Goal: Task Accomplishment & Management: Complete application form

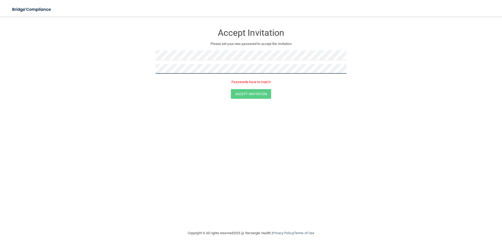
click at [133, 68] on form "Accept Invitation Please set your new password to accept the invitation Passwor…" at bounding box center [250, 63] width 481 height 83
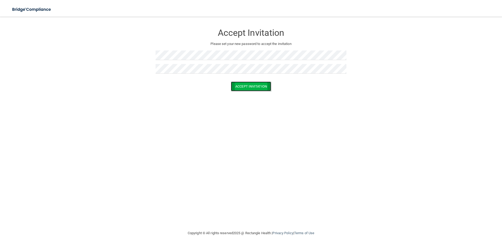
click at [254, 86] on button "Accept Invitation" at bounding box center [251, 87] width 40 height 10
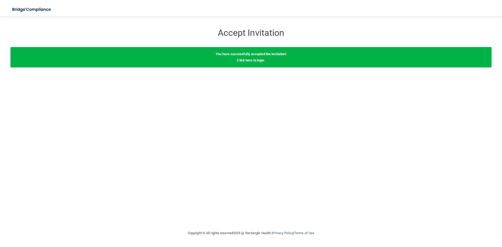
click at [255, 62] on div "You have successfully accepted the invitation! Click here to login ." at bounding box center [250, 57] width 481 height 20
click at [256, 61] on link "Click here to login" at bounding box center [250, 60] width 27 height 4
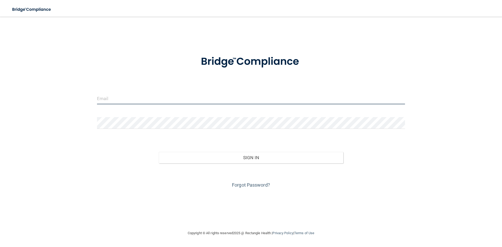
click at [120, 101] on input "email" at bounding box center [251, 99] width 308 height 12
paste input "[EMAIL_ADDRESS][DOMAIN_NAME]"
type input "[EMAIL_ADDRESS][DOMAIN_NAME]"
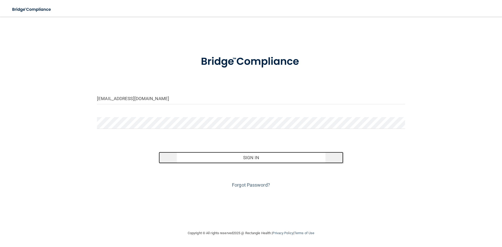
click at [252, 158] on button "Sign In" at bounding box center [251, 157] width 185 height 11
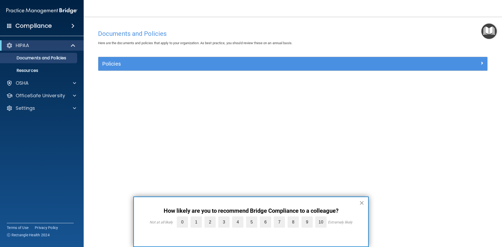
click at [362, 203] on button "×" at bounding box center [361, 203] width 5 height 8
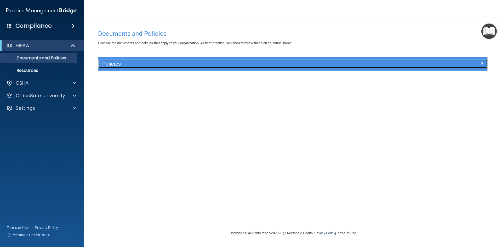
click at [483, 61] on span at bounding box center [481, 63] width 3 height 6
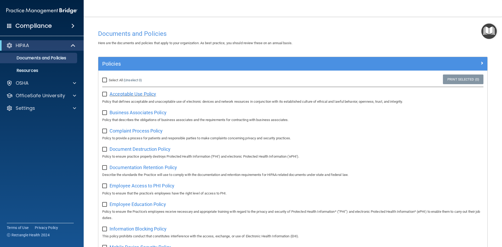
click at [124, 93] on span "Acceptable Use Policy" at bounding box center [133, 93] width 47 height 5
click at [104, 95] on input "checkbox" at bounding box center [105, 94] width 6 height 4
checkbox input "true"
click at [46, 72] on p "Resources" at bounding box center [38, 70] width 71 height 5
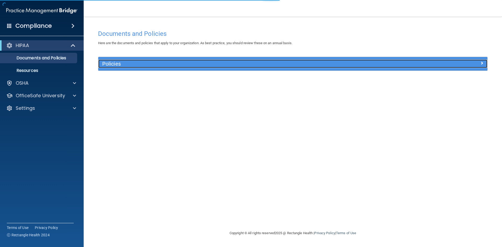
click at [478, 67] on div "Policies" at bounding box center [292, 64] width 389 height 8
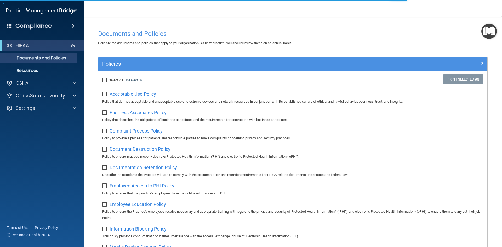
click at [106, 132] on input "checkbox" at bounding box center [105, 131] width 6 height 4
checkbox input "true"
click at [103, 147] on label at bounding box center [105, 148] width 7 height 6
click at [103, 147] on input "checkbox" at bounding box center [105, 149] width 6 height 4
checkbox input "true"
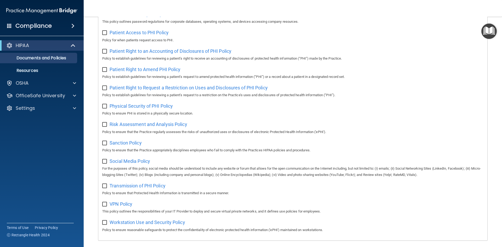
scroll to position [277, 0]
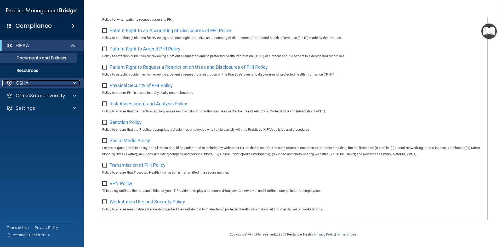
click at [70, 82] on div at bounding box center [73, 83] width 13 height 6
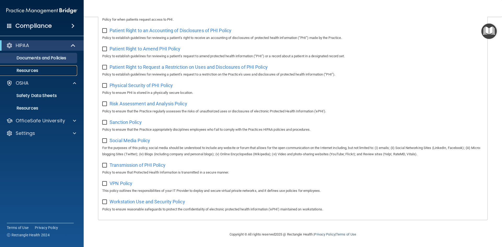
click at [36, 66] on link "Resources" at bounding box center [36, 70] width 82 height 10
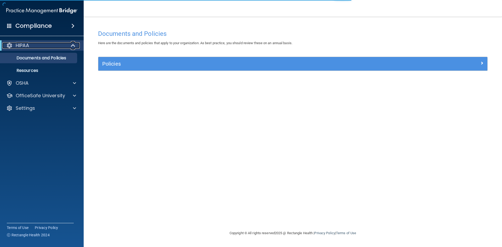
click at [74, 49] on span at bounding box center [73, 45] width 4 height 6
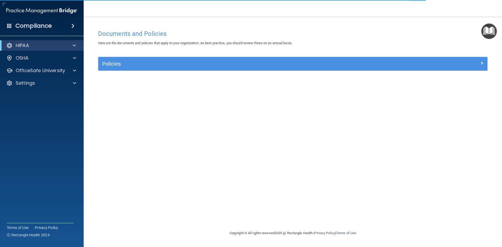
click at [76, 30] on div "Compliance" at bounding box center [42, 25] width 84 height 11
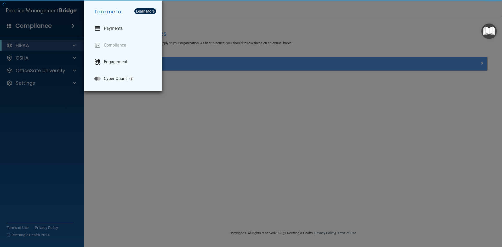
click at [134, 117] on div "Take me to: Payments Compliance Engagement Cyber Quant" at bounding box center [251, 123] width 502 height 247
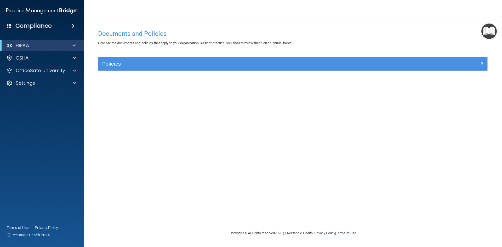
click at [9, 25] on span at bounding box center [9, 25] width 5 height 5
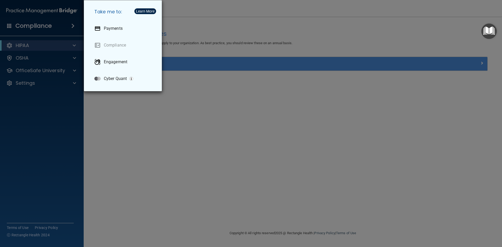
click at [339, 213] on div "Take me to: Payments Compliance Engagement Cyber Quant" at bounding box center [251, 123] width 502 height 247
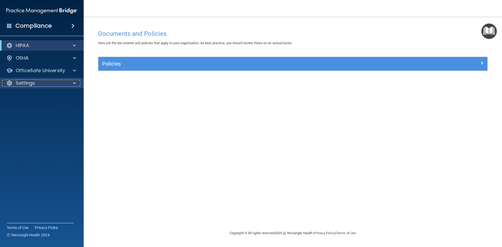
click at [48, 84] on div "Settings" at bounding box center [34, 83] width 65 height 6
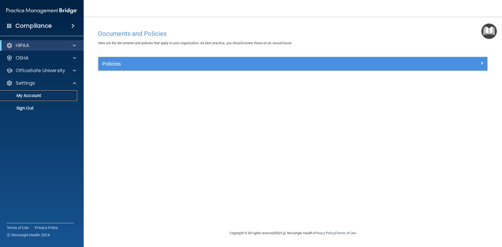
click at [41, 91] on link "My Account" at bounding box center [36, 95] width 82 height 10
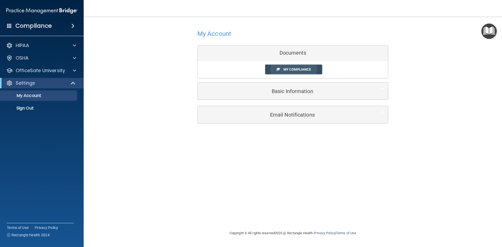
click at [297, 69] on span "My Compliance" at bounding box center [296, 69] width 27 height 4
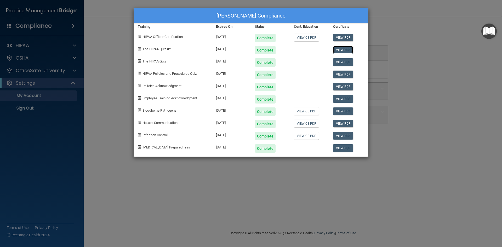
click at [339, 49] on link "View PDF" at bounding box center [343, 50] width 20 height 8
click at [294, 180] on div "Zykiera Webb's Compliance Training Expires On Status Cont. Education Certificat…" at bounding box center [251, 123] width 502 height 247
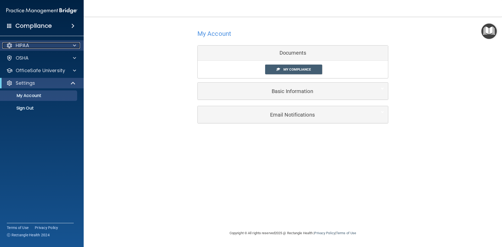
click at [40, 42] on div "HIPAA" at bounding box center [34, 45] width 65 height 6
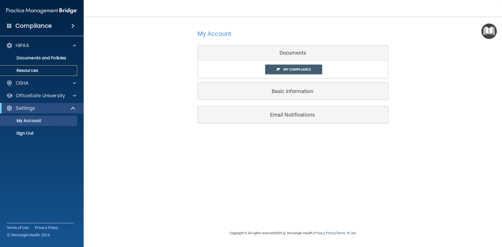
click at [42, 68] on p "Resources" at bounding box center [38, 70] width 71 height 5
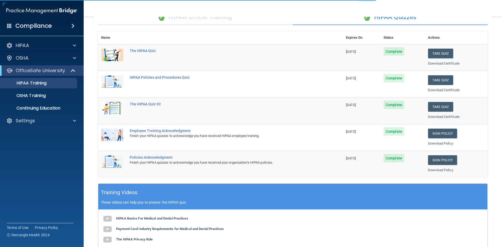
scroll to position [52, 0]
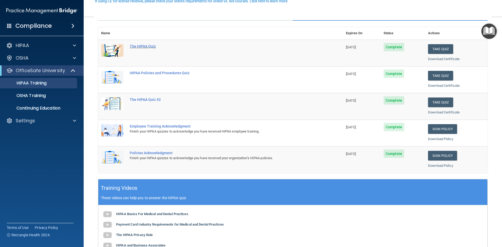
click at [141, 47] on div "The HIPAA Quiz" at bounding box center [223, 46] width 187 height 4
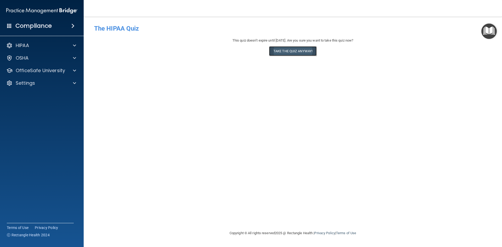
click at [284, 51] on button "Take the quiz anyway!" at bounding box center [293, 51] width 48 height 10
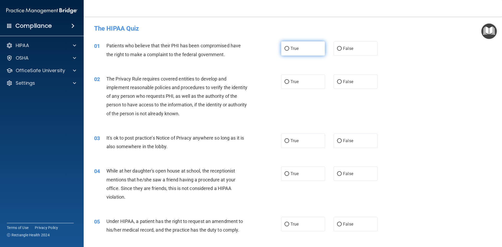
click at [282, 47] on label "True" at bounding box center [303, 48] width 44 height 14
click at [284, 47] on input "True" at bounding box center [286, 49] width 5 height 4
radio input "true"
click at [340, 140] on label "False" at bounding box center [355, 141] width 44 height 14
click at [340, 140] on input "False" at bounding box center [339, 141] width 5 height 4
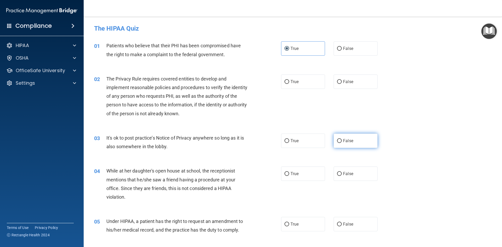
radio input "true"
click at [286, 86] on label "True" at bounding box center [303, 81] width 44 height 14
click at [286, 84] on input "True" at bounding box center [286, 82] width 5 height 4
radio input "true"
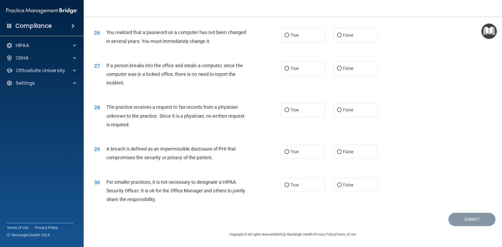
scroll to position [990, 0]
click at [343, 186] on span "False" at bounding box center [348, 184] width 10 height 5
click at [342, 186] on input "False" at bounding box center [339, 185] width 5 height 4
radio input "true"
click at [347, 112] on span "False" at bounding box center [348, 109] width 10 height 5
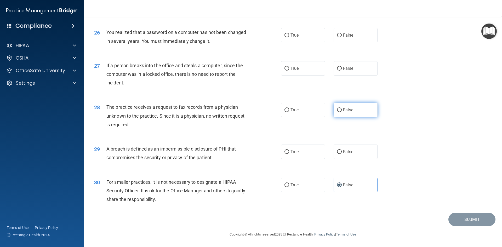
click at [342, 112] on input "False" at bounding box center [339, 110] width 5 height 4
radio input "true"
click at [298, 152] on label "True" at bounding box center [303, 152] width 44 height 14
click at [289, 152] on input "True" at bounding box center [286, 152] width 5 height 4
radio input "true"
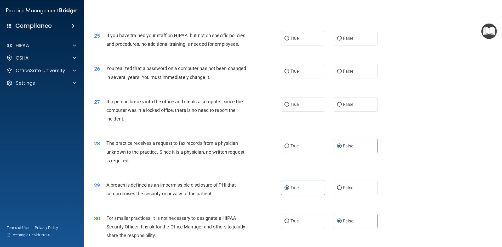
scroll to position [912, 0]
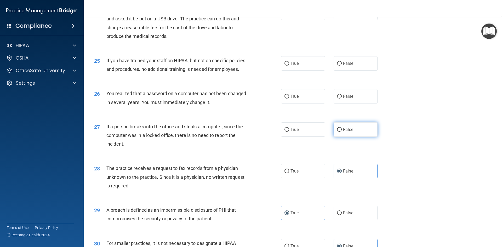
click at [353, 137] on label "False" at bounding box center [355, 129] width 44 height 14
click at [342, 132] on input "False" at bounding box center [339, 130] width 5 height 4
radio input "true"
click at [292, 99] on span "True" at bounding box center [294, 96] width 8 height 5
click at [289, 99] on input "True" at bounding box center [286, 97] width 5 height 4
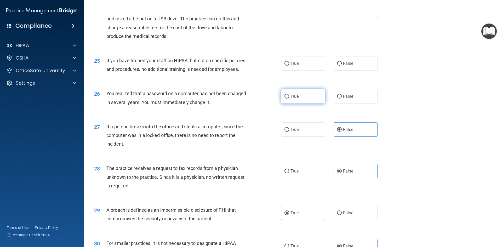
radio input "true"
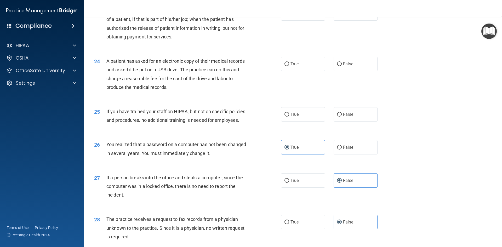
scroll to position [833, 0]
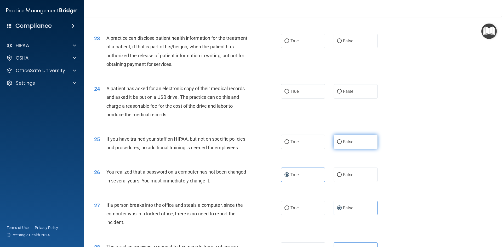
click at [334, 149] on label "False" at bounding box center [355, 142] width 44 height 14
click at [337, 144] on input "False" at bounding box center [339, 142] width 5 height 4
radio input "true"
click at [337, 94] on input "False" at bounding box center [339, 92] width 5 height 4
radio input "true"
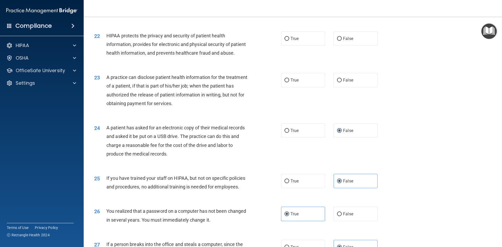
scroll to position [781, 0]
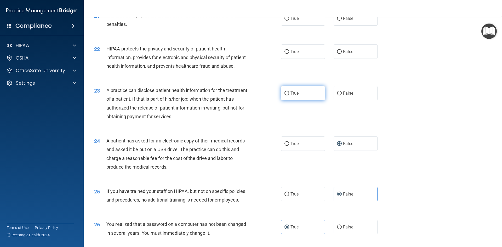
click at [294, 96] on span "True" at bounding box center [294, 93] width 8 height 5
click at [289, 95] on input "True" at bounding box center [286, 93] width 5 height 4
radio input "true"
click at [360, 100] on label "False" at bounding box center [355, 93] width 44 height 14
click at [342, 95] on input "False" at bounding box center [339, 93] width 5 height 4
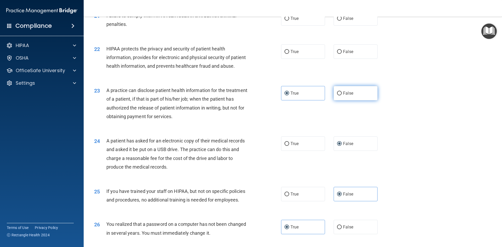
radio input "true"
radio input "false"
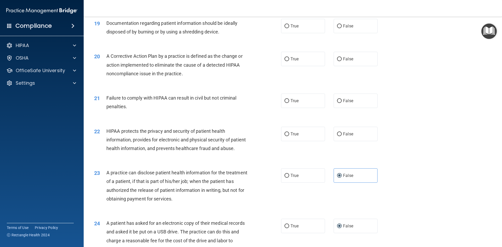
scroll to position [676, 0]
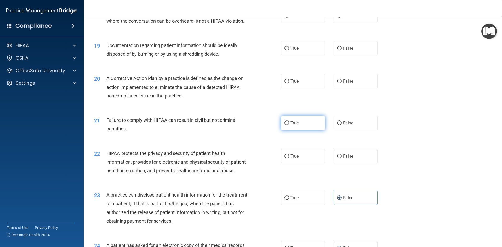
click at [286, 130] on label "True" at bounding box center [303, 123] width 44 height 14
click at [286, 125] on input "True" at bounding box center [286, 123] width 5 height 4
radio input "true"
click at [287, 163] on label "True" at bounding box center [303, 156] width 44 height 14
click at [287, 158] on input "True" at bounding box center [286, 156] width 5 height 4
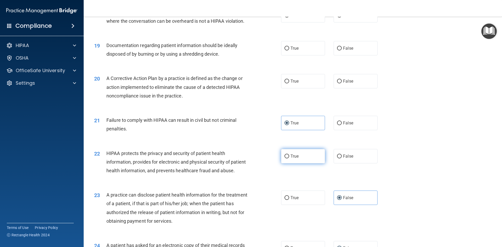
radio input "true"
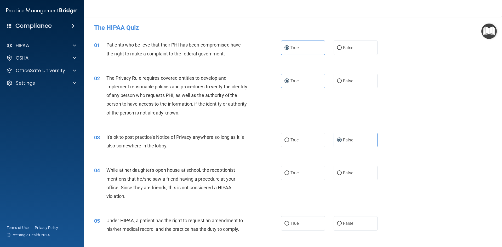
scroll to position [0, 0]
click at [347, 174] on span "False" at bounding box center [348, 173] width 10 height 5
click at [342, 174] on input "False" at bounding box center [339, 174] width 5 height 4
radio input "true"
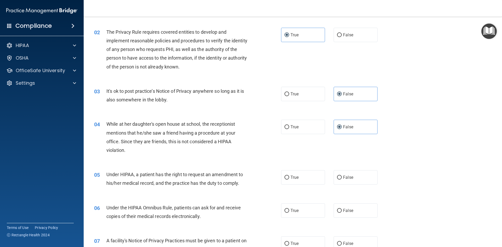
scroll to position [52, 0]
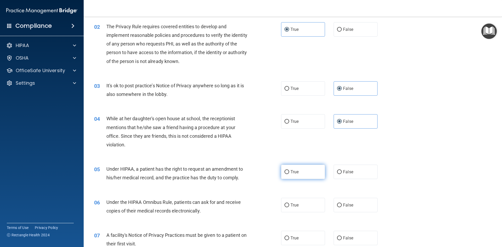
click at [294, 177] on label "True" at bounding box center [303, 172] width 44 height 14
click at [289, 174] on input "True" at bounding box center [286, 172] width 5 height 4
radio input "true"
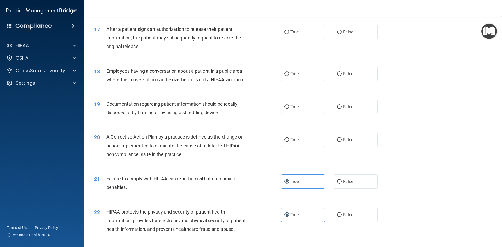
scroll to position [627, 0]
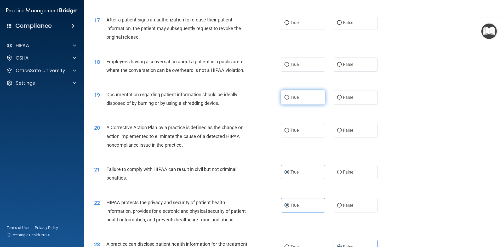
click at [284, 100] on input "True" at bounding box center [286, 98] width 5 height 4
radio input "true"
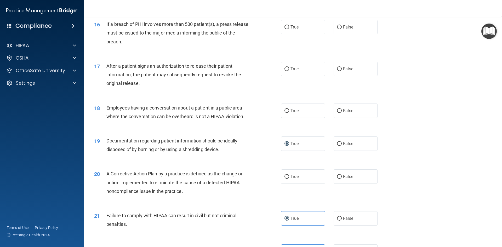
scroll to position [575, 0]
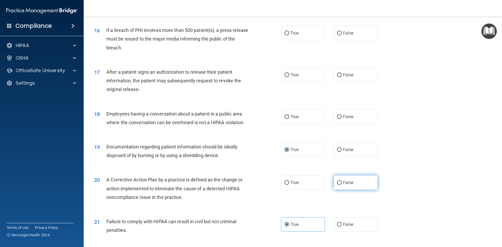
click at [337, 190] on label "False" at bounding box center [355, 182] width 44 height 14
click at [337, 185] on input "False" at bounding box center [339, 183] width 5 height 4
radio input "true"
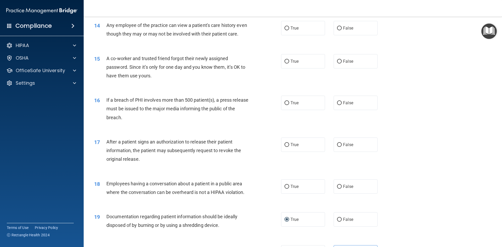
scroll to position [523, 0]
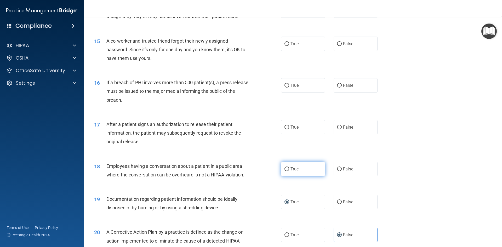
click at [284, 171] on input "True" at bounding box center [286, 169] width 5 height 4
radio input "true"
click at [286, 129] on input "True" at bounding box center [286, 127] width 5 height 4
radio input "true"
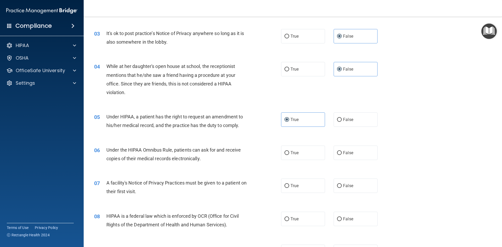
scroll to position [157, 0]
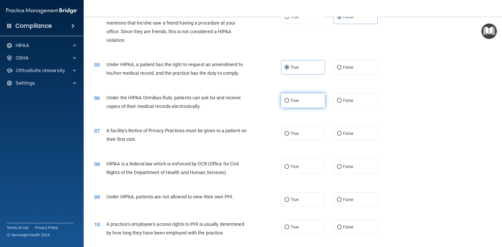
click at [281, 102] on label "True" at bounding box center [303, 100] width 44 height 14
click at [284, 102] on input "True" at bounding box center [286, 101] width 5 height 4
radio input "true"
click at [291, 133] on span "True" at bounding box center [294, 133] width 8 height 5
click at [289, 133] on input "True" at bounding box center [286, 134] width 5 height 4
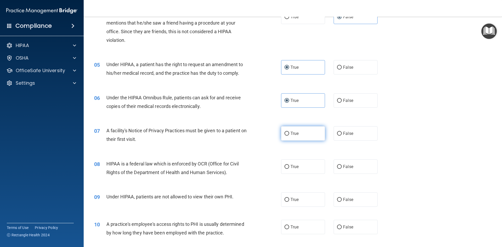
radio input "true"
click at [291, 195] on label "True" at bounding box center [303, 199] width 44 height 14
click at [289, 198] on input "True" at bounding box center [286, 200] width 5 height 4
radio input "true"
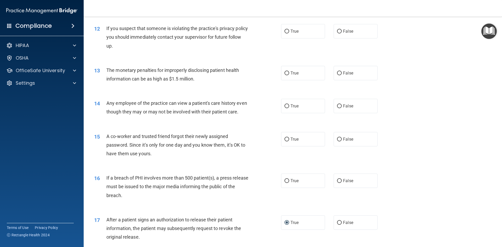
scroll to position [418, 0]
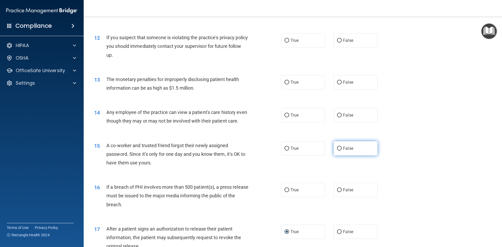
click at [335, 155] on label "False" at bounding box center [355, 148] width 44 height 14
click at [337, 151] on input "False" at bounding box center [339, 149] width 5 height 4
radio input "true"
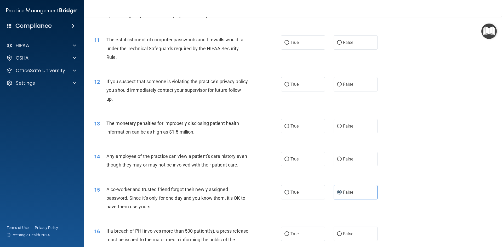
scroll to position [366, 0]
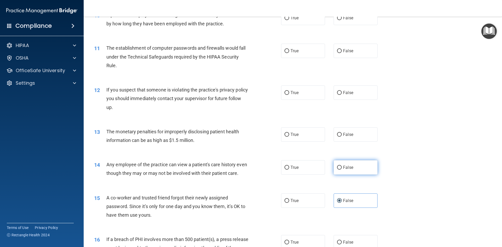
click at [356, 171] on label "False" at bounding box center [355, 167] width 44 height 14
click at [342, 170] on input "False" at bounding box center [339, 168] width 5 height 4
radio input "true"
click at [303, 171] on label "True" at bounding box center [303, 167] width 44 height 14
click at [289, 170] on input "True" at bounding box center [286, 168] width 5 height 4
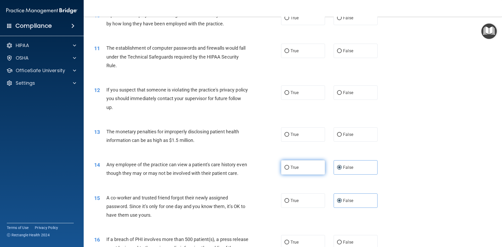
radio input "true"
click at [356, 171] on label "False" at bounding box center [355, 167] width 44 height 14
click at [342, 170] on input "False" at bounding box center [339, 168] width 5 height 4
radio input "true"
radio input "false"
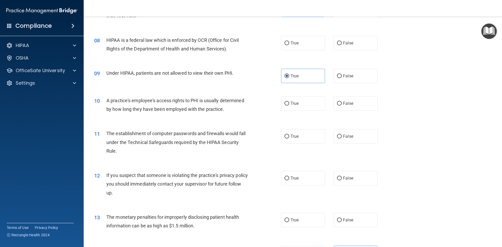
scroll to position [287, 0]
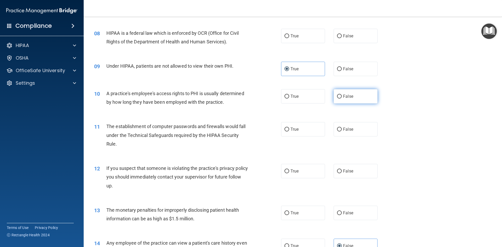
click at [346, 96] on span "False" at bounding box center [348, 96] width 10 height 5
click at [342, 96] on input "False" at bounding box center [339, 97] width 5 height 4
radio input "true"
click at [284, 130] on input "True" at bounding box center [286, 130] width 5 height 4
radio input "true"
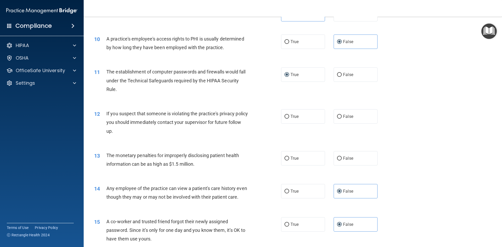
scroll to position [366, 0]
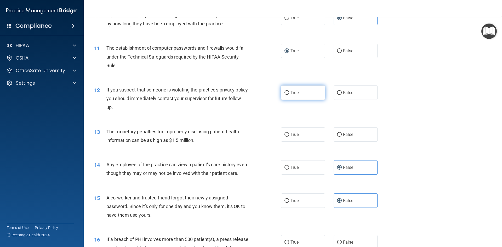
click at [301, 93] on label "True" at bounding box center [303, 92] width 44 height 14
click at [289, 93] on input "True" at bounding box center [286, 93] width 5 height 4
radio input "true"
click at [290, 137] on span "True" at bounding box center [294, 134] width 8 height 5
click at [289, 137] on input "True" at bounding box center [286, 135] width 5 height 4
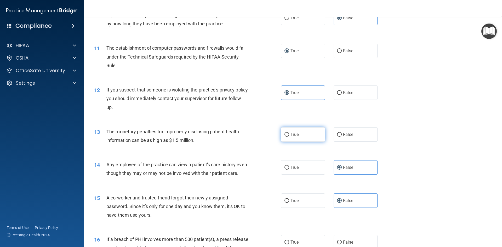
radio input "true"
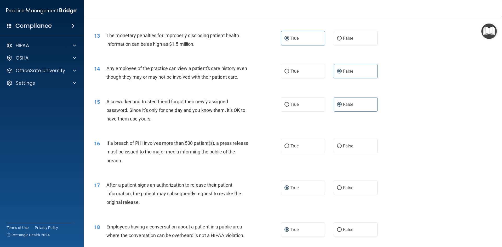
scroll to position [470, 0]
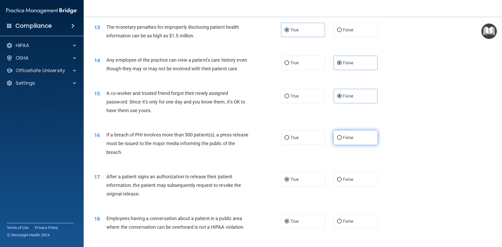
click at [357, 145] on label "False" at bounding box center [355, 137] width 44 height 14
click at [342, 140] on input "False" at bounding box center [339, 138] width 5 height 4
radio input "true"
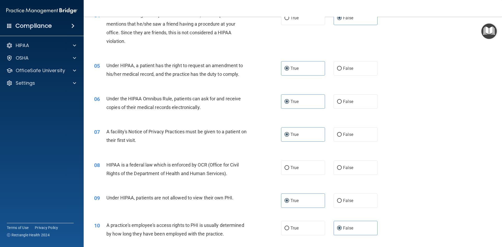
scroll to position [154, 0]
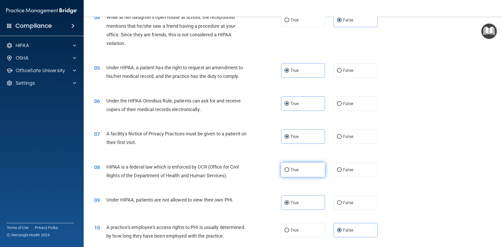
click at [284, 171] on input "True" at bounding box center [286, 170] width 5 height 4
radio input "true"
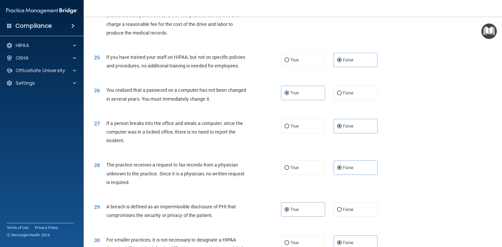
scroll to position [990, 0]
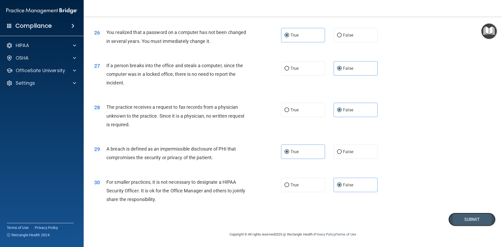
click at [451, 222] on button "Submit" at bounding box center [471, 219] width 47 height 13
click at [468, 218] on button "Submit" at bounding box center [471, 219] width 47 height 13
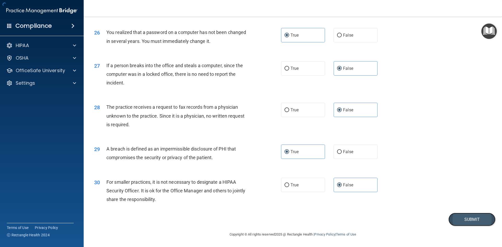
click at [468, 218] on button "Submit" at bounding box center [471, 219] width 47 height 13
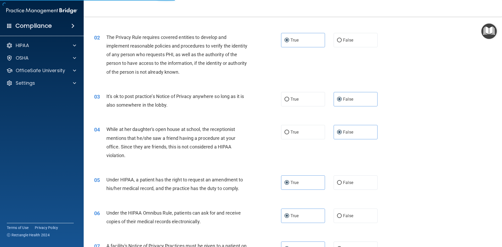
scroll to position [0, 0]
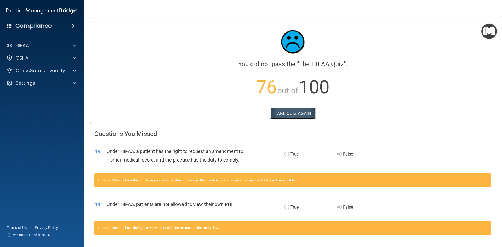
click at [288, 111] on button "TAKE QUIZ AGAIN" at bounding box center [292, 113] width 45 height 11
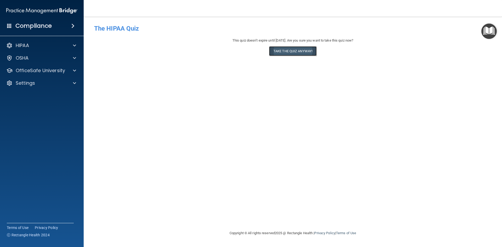
click at [311, 51] on button "Take the quiz anyway!" at bounding box center [293, 51] width 48 height 10
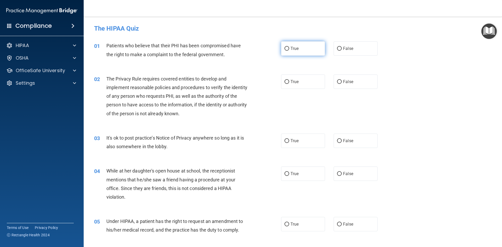
click at [287, 49] on label "True" at bounding box center [303, 48] width 44 height 14
click at [287, 49] on input "True" at bounding box center [286, 49] width 5 height 4
radio input "true"
click at [286, 84] on label "True" at bounding box center [303, 81] width 44 height 14
click at [286, 84] on input "True" at bounding box center [286, 82] width 5 height 4
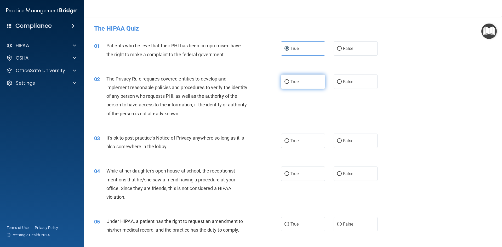
radio input "true"
click at [349, 143] on span "False" at bounding box center [348, 140] width 10 height 5
click at [342, 143] on input "False" at bounding box center [339, 141] width 5 height 4
radio input "true"
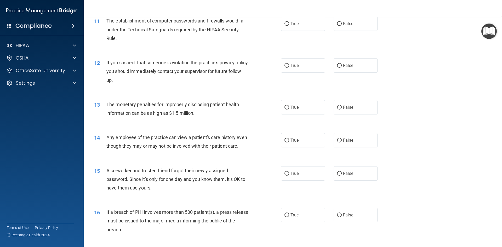
scroll to position [990, 0]
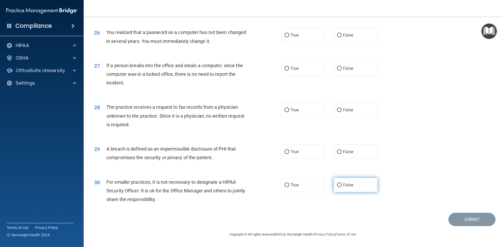
click at [343, 190] on label "False" at bounding box center [355, 185] width 44 height 14
click at [342, 187] on input "False" at bounding box center [339, 185] width 5 height 4
radio input "true"
click at [354, 111] on label "False" at bounding box center [355, 110] width 44 height 14
click at [342, 111] on input "False" at bounding box center [339, 110] width 5 height 4
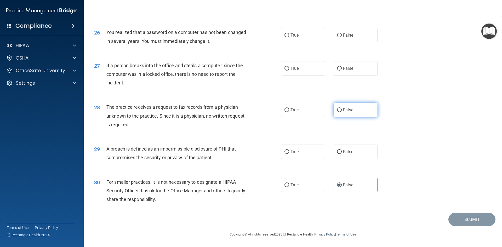
radio input "true"
click at [306, 154] on label "True" at bounding box center [303, 152] width 44 height 14
click at [289, 154] on input "True" at bounding box center [286, 152] width 5 height 4
radio input "true"
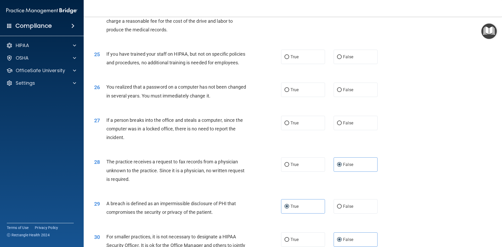
scroll to position [912, 0]
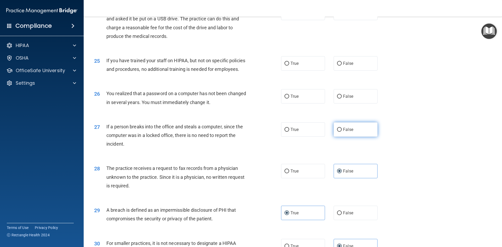
click at [347, 137] on label "False" at bounding box center [355, 129] width 44 height 14
click at [342, 132] on input "False" at bounding box center [339, 130] width 5 height 4
radio input "true"
click at [289, 103] on label "True" at bounding box center [303, 96] width 44 height 14
click at [289, 99] on input "True" at bounding box center [286, 97] width 5 height 4
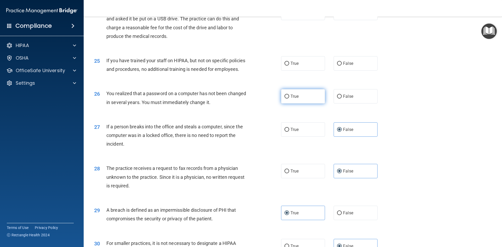
radio input "true"
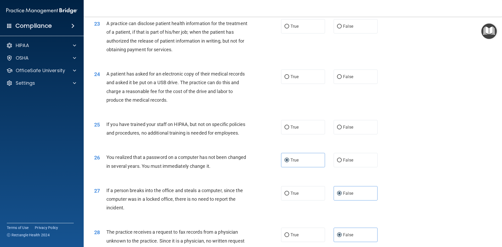
scroll to position [859, 0]
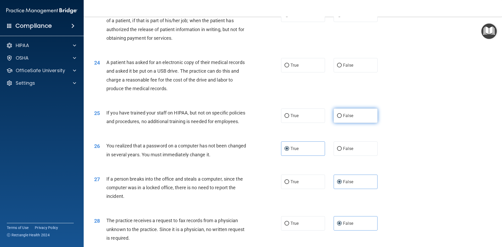
click at [355, 123] on label "False" at bounding box center [355, 115] width 44 height 14
click at [342, 118] on input "False" at bounding box center [339, 116] width 5 height 4
radio input "true"
click at [296, 72] on label "True" at bounding box center [303, 65] width 44 height 14
click at [289, 67] on input "True" at bounding box center [286, 66] width 5 height 4
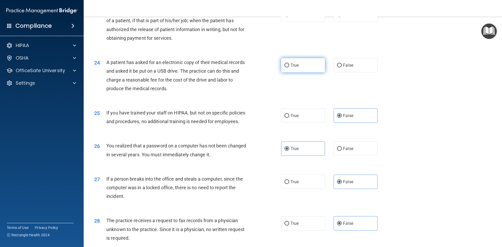
radio input "true"
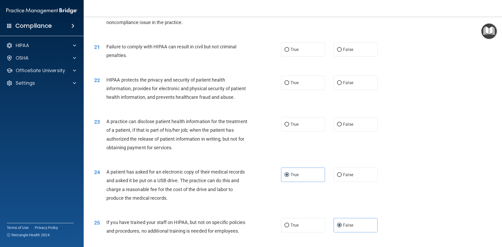
scroll to position [729, 0]
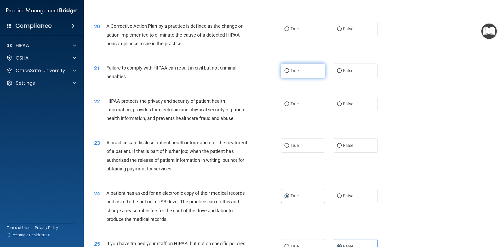
click at [295, 78] on label "True" at bounding box center [303, 71] width 44 height 14
click at [289, 73] on input "True" at bounding box center [286, 71] width 5 height 4
radio input "true"
click at [290, 111] on label "True" at bounding box center [303, 104] width 44 height 14
click at [289, 106] on input "True" at bounding box center [286, 104] width 5 height 4
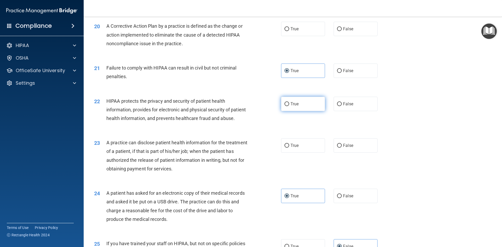
radio input "true"
click at [289, 153] on label "True" at bounding box center [303, 145] width 44 height 14
click at [289, 148] on input "True" at bounding box center [286, 146] width 5 height 4
radio input "true"
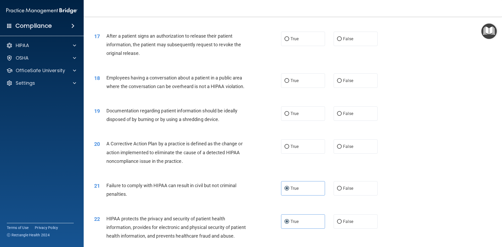
scroll to position [598, 0]
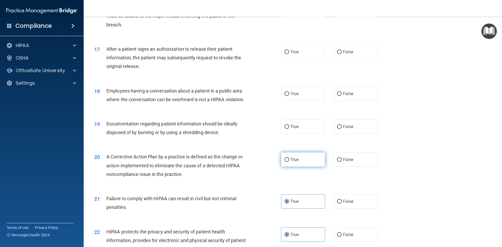
click at [296, 162] on span "True" at bounding box center [294, 159] width 8 height 5
click at [289, 162] on input "True" at bounding box center [286, 160] width 5 height 4
radio input "true"
click at [291, 134] on label "True" at bounding box center [303, 126] width 44 height 14
click at [289, 129] on input "True" at bounding box center [286, 127] width 5 height 4
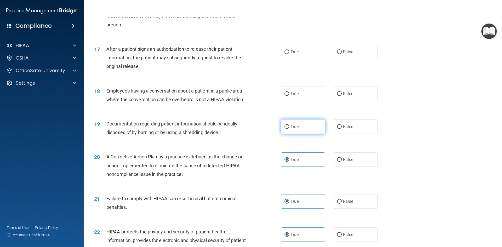
radio input "true"
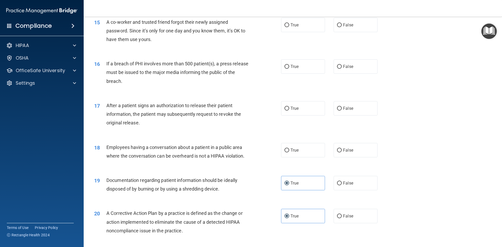
scroll to position [520, 0]
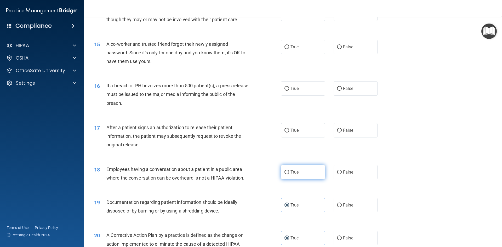
click at [287, 174] on input "True" at bounding box center [286, 172] width 5 height 4
radio input "true"
click at [355, 179] on label "False" at bounding box center [355, 172] width 44 height 14
click at [342, 174] on input "False" at bounding box center [339, 172] width 5 height 4
radio input "true"
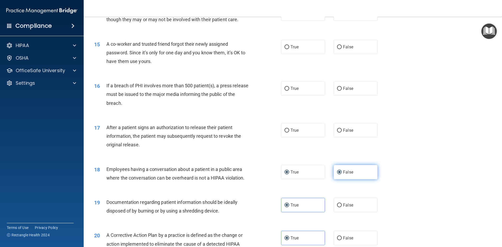
radio input "false"
click at [303, 137] on label "True" at bounding box center [303, 130] width 44 height 14
click at [289, 132] on input "True" at bounding box center [286, 131] width 5 height 4
radio input "true"
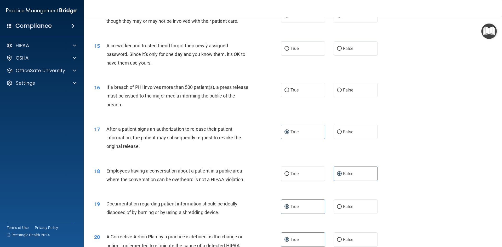
scroll to position [493, 0]
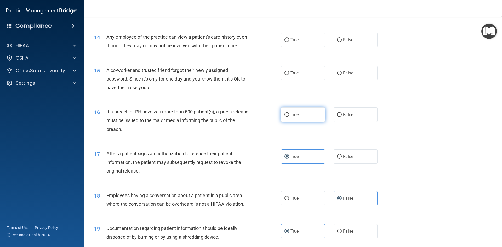
click at [294, 122] on label "True" at bounding box center [303, 114] width 44 height 14
click at [289, 117] on input "True" at bounding box center [286, 115] width 5 height 4
radio input "true"
click at [338, 75] on input "False" at bounding box center [339, 73] width 5 height 4
radio input "true"
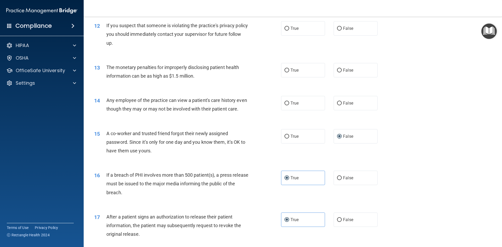
scroll to position [389, 0]
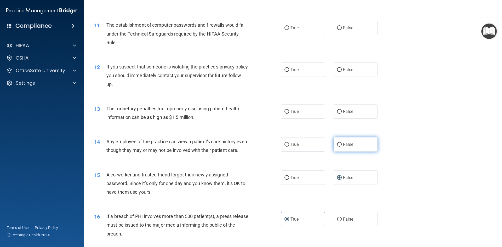
click at [337, 148] on label "False" at bounding box center [355, 144] width 44 height 14
click at [337, 147] on input "False" at bounding box center [339, 145] width 5 height 4
radio input "true"
click at [284, 69] on input "True" at bounding box center [286, 70] width 5 height 4
radio input "true"
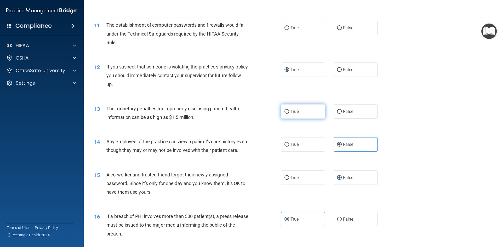
click at [285, 112] on input "True" at bounding box center [286, 112] width 5 height 4
radio input "true"
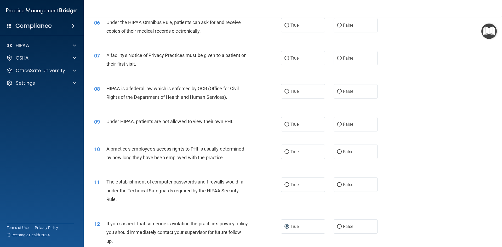
scroll to position [206, 0]
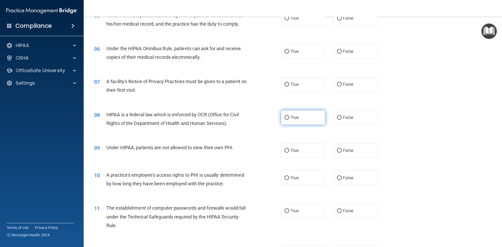
click at [293, 120] on label "True" at bounding box center [303, 117] width 44 height 14
click at [289, 120] on input "True" at bounding box center [286, 118] width 5 height 4
radio input "true"
click at [295, 155] on label "True" at bounding box center [303, 150] width 44 height 14
click at [289, 153] on input "True" at bounding box center [286, 151] width 5 height 4
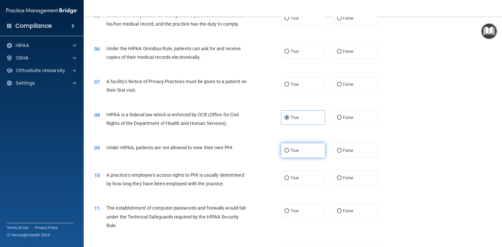
radio input "true"
click at [285, 210] on input "True" at bounding box center [286, 211] width 5 height 4
radio input "true"
click at [294, 55] on label "True" at bounding box center [303, 51] width 44 height 14
click at [289, 54] on input "True" at bounding box center [286, 52] width 5 height 4
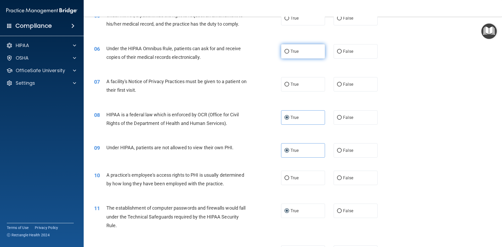
radio input "true"
click at [344, 179] on span "False" at bounding box center [348, 177] width 10 height 5
click at [342, 179] on input "False" at bounding box center [339, 178] width 5 height 4
radio input "true"
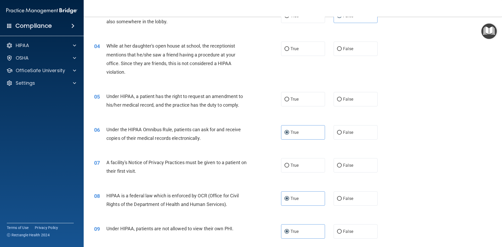
scroll to position [128, 0]
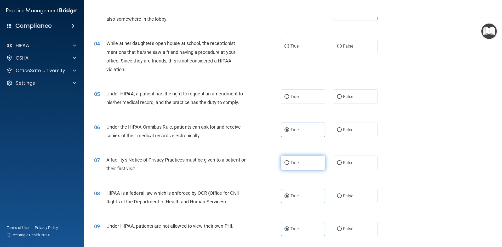
click at [284, 164] on input "True" at bounding box center [286, 163] width 5 height 4
radio input "true"
click at [289, 102] on label "True" at bounding box center [303, 96] width 44 height 14
click at [289, 99] on input "True" at bounding box center [286, 97] width 5 height 4
radio input "true"
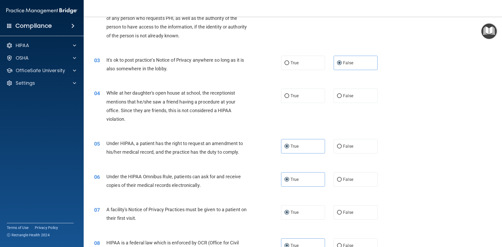
scroll to position [49, 0]
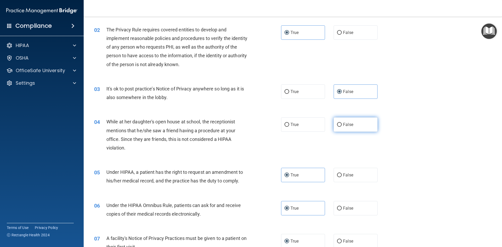
click at [341, 130] on label "False" at bounding box center [355, 124] width 44 height 14
click at [341, 127] on input "False" at bounding box center [339, 125] width 5 height 4
radio input "true"
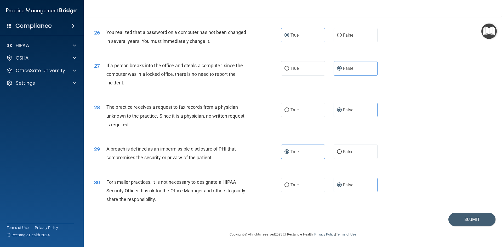
scroll to position [990, 0]
click at [469, 218] on button "Submit" at bounding box center [471, 219] width 47 height 13
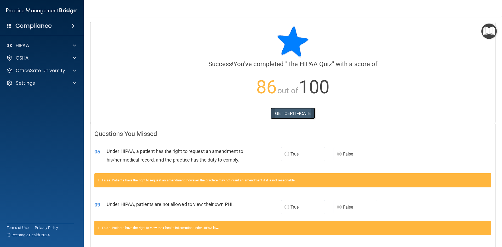
click at [303, 112] on link "GET CERTIFICATE" at bounding box center [292, 113] width 45 height 11
click at [45, 42] on div "HIPAA" at bounding box center [42, 45] width 84 height 10
click at [76, 43] on div at bounding box center [73, 45] width 13 height 6
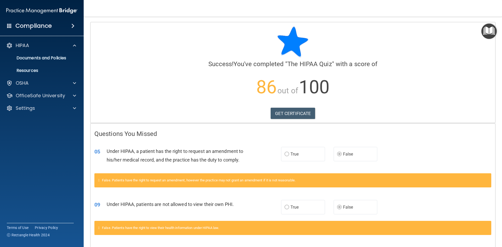
click at [74, 27] on span at bounding box center [72, 26] width 3 height 6
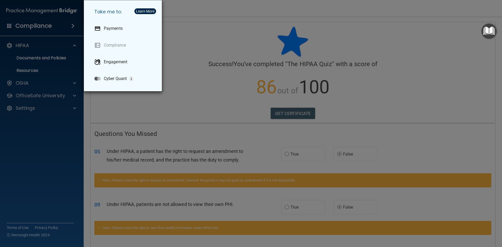
click at [359, 82] on div "Take me to: Payments Compliance Engagement Cyber Quant" at bounding box center [251, 123] width 502 height 247
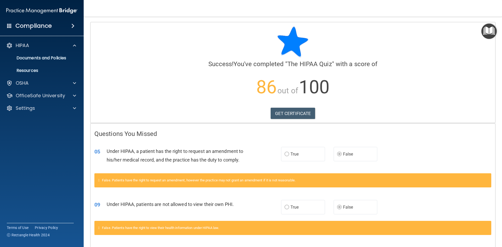
click at [491, 30] on img "Open Resource Center" at bounding box center [488, 31] width 15 height 15
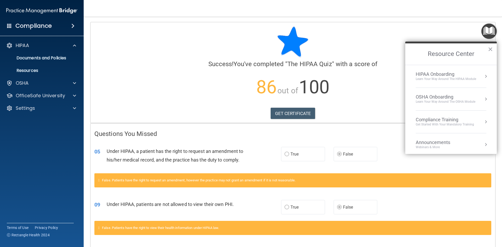
scroll to position [26, 0]
click at [479, 94] on div "Compliance Training Get Started with your mandatory training" at bounding box center [451, 96] width 71 height 10
click at [464, 75] on div "HIPAA Training for Members" at bounding box center [438, 73] width 58 height 5
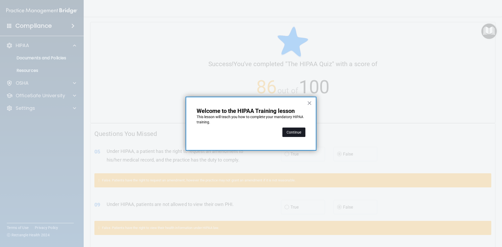
click at [298, 137] on button "Continue" at bounding box center [293, 132] width 23 height 9
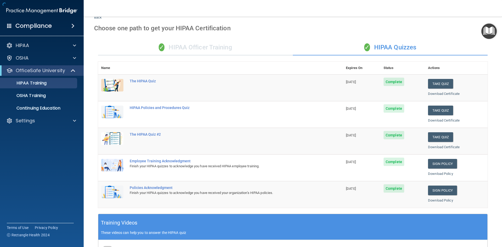
scroll to position [26, 0]
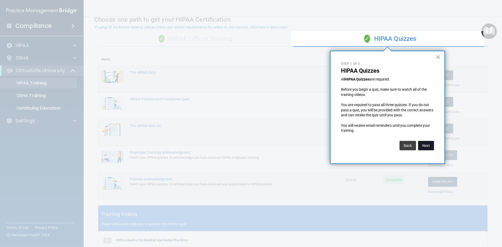
click at [428, 143] on button "Next" at bounding box center [426, 145] width 16 height 9
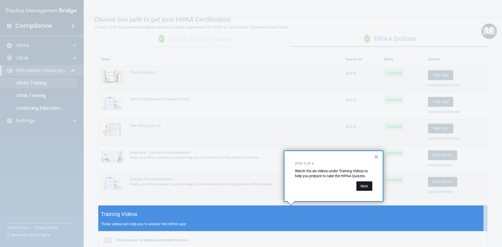
click at [367, 186] on button "Next" at bounding box center [364, 185] width 16 height 9
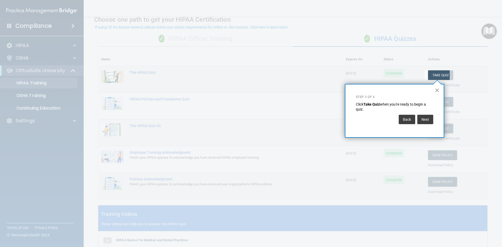
click at [437, 89] on button "×" at bounding box center [437, 90] width 5 height 8
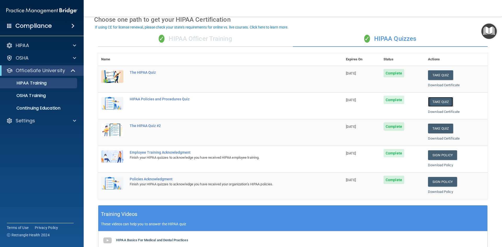
click at [434, 102] on button "Take Quiz" at bounding box center [440, 102] width 25 height 10
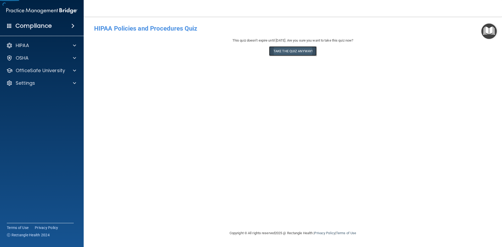
click at [303, 54] on button "Take the quiz anyway!" at bounding box center [293, 51] width 48 height 10
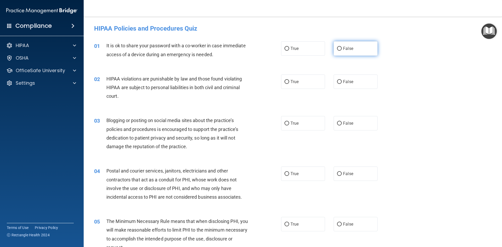
click at [337, 49] on input "False" at bounding box center [339, 49] width 5 height 4
radio input "true"
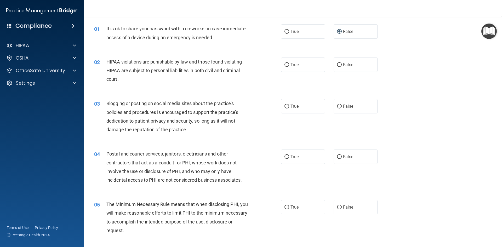
scroll to position [26, 0]
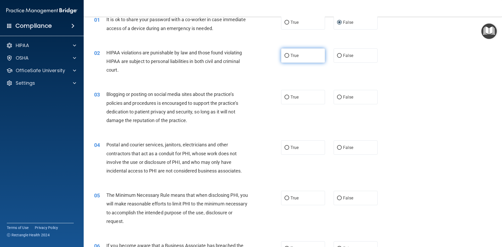
click at [291, 59] on label "True" at bounding box center [303, 55] width 44 height 14
click at [289, 58] on input "True" at bounding box center [286, 56] width 5 height 4
radio input "true"
click at [335, 101] on label "False" at bounding box center [355, 97] width 44 height 14
click at [337, 99] on input "False" at bounding box center [339, 97] width 5 height 4
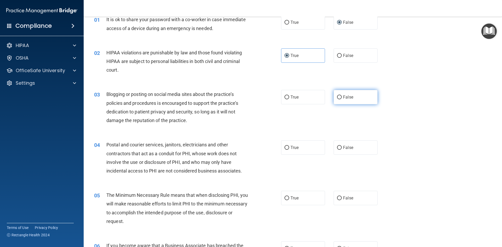
radio input "true"
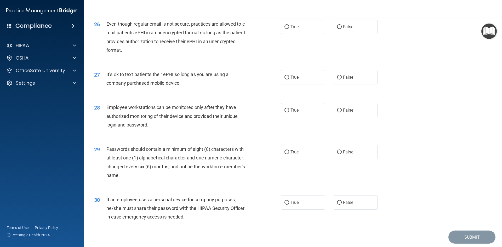
scroll to position [1065, 0]
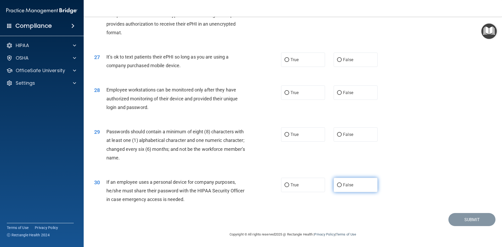
click at [333, 188] on label "False" at bounding box center [355, 185] width 44 height 14
click at [337, 187] on input "False" at bounding box center [339, 185] width 5 height 4
radio input "true"
click at [302, 138] on label "True" at bounding box center [303, 134] width 44 height 14
click at [289, 137] on input "True" at bounding box center [286, 135] width 5 height 4
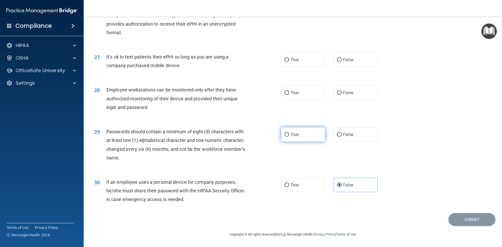
radio input "true"
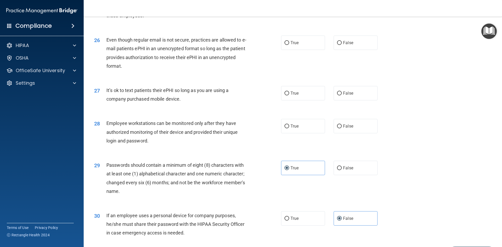
scroll to position [1013, 0]
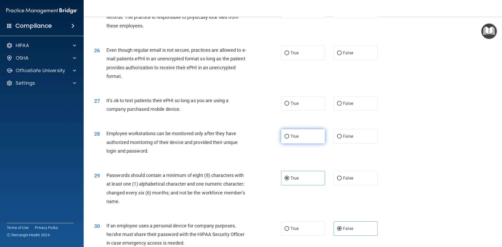
click at [292, 139] on span "True" at bounding box center [294, 136] width 8 height 5
click at [289, 139] on input "True" at bounding box center [286, 137] width 5 height 4
radio input "true"
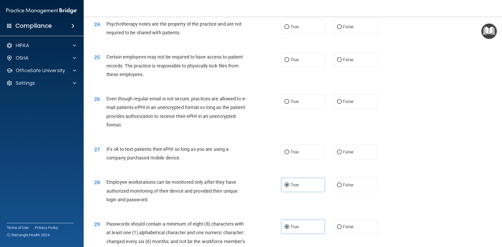
scroll to position [960, 0]
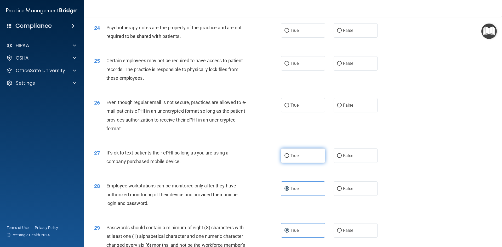
click at [318, 163] on label "True" at bounding box center [303, 155] width 44 height 14
click at [289, 158] on input "True" at bounding box center [286, 156] width 5 height 4
radio input "true"
click at [339, 163] on label "False" at bounding box center [355, 155] width 44 height 14
click at [339, 158] on input "False" at bounding box center [339, 156] width 5 height 4
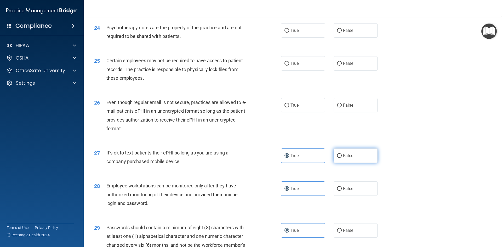
radio input "true"
radio input "false"
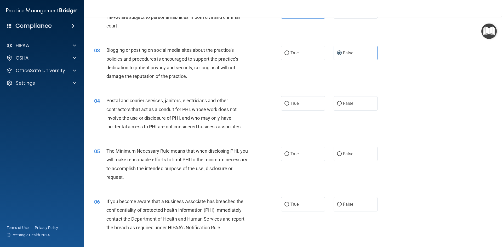
scroll to position [72, 0]
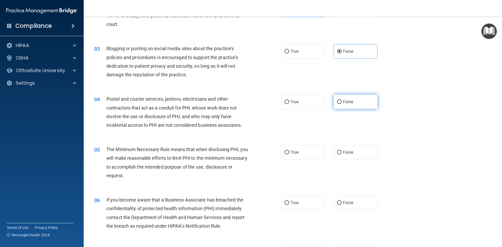
click at [343, 102] on span "False" at bounding box center [348, 101] width 10 height 5
click at [342, 102] on input "False" at bounding box center [339, 102] width 5 height 4
radio input "true"
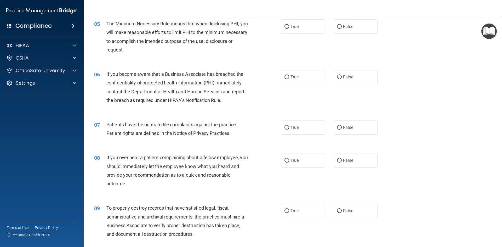
scroll to position [203, 0]
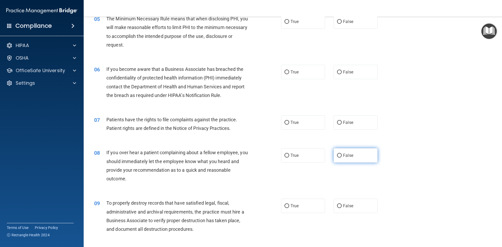
click at [345, 159] on label "False" at bounding box center [355, 155] width 44 height 14
click at [342, 158] on input "False" at bounding box center [339, 156] width 5 height 4
radio input "true"
click at [296, 124] on span "True" at bounding box center [294, 122] width 8 height 5
click at [289, 124] on input "True" at bounding box center [286, 123] width 5 height 4
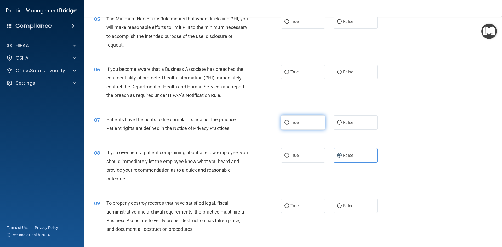
radio input "true"
click at [291, 75] on label "True" at bounding box center [303, 72] width 44 height 14
click at [289, 74] on input "True" at bounding box center [286, 72] width 5 height 4
radio input "true"
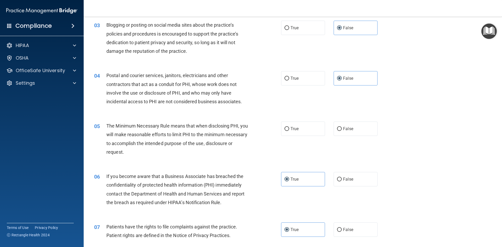
scroll to position [105, 0]
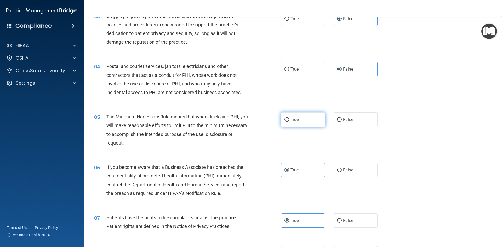
click at [296, 117] on span "True" at bounding box center [294, 119] width 8 height 5
click at [289, 118] on input "True" at bounding box center [286, 120] width 5 height 4
radio input "true"
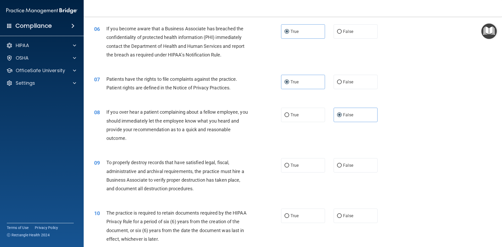
scroll to position [314, 0]
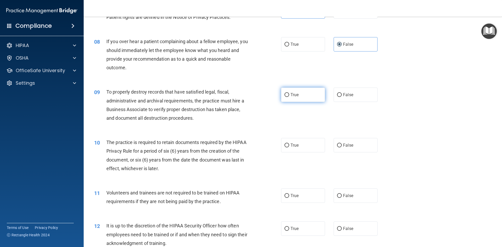
click at [293, 99] on label "True" at bounding box center [303, 95] width 44 height 14
click at [289, 97] on input "True" at bounding box center [286, 95] width 5 height 4
radio input "true"
click at [298, 148] on label "True" at bounding box center [303, 145] width 44 height 14
click at [289, 147] on input "True" at bounding box center [286, 145] width 5 height 4
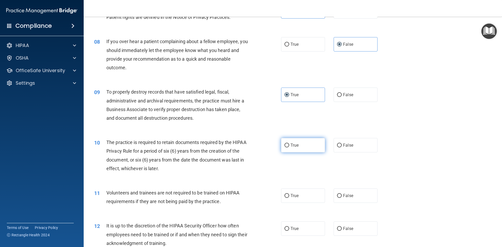
radio input "true"
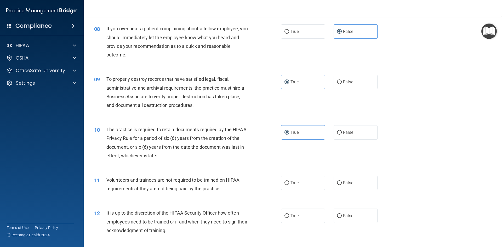
scroll to position [340, 0]
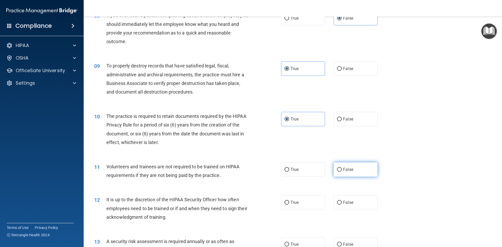
click at [339, 168] on label "False" at bounding box center [355, 169] width 44 height 14
click at [339, 168] on input "False" at bounding box center [339, 170] width 5 height 4
radio input "true"
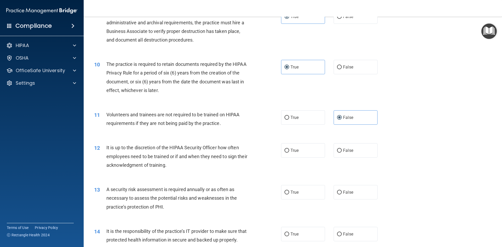
scroll to position [392, 0]
click at [309, 156] on label "True" at bounding box center [303, 150] width 44 height 14
click at [289, 152] on input "True" at bounding box center [286, 150] width 5 height 4
radio input "true"
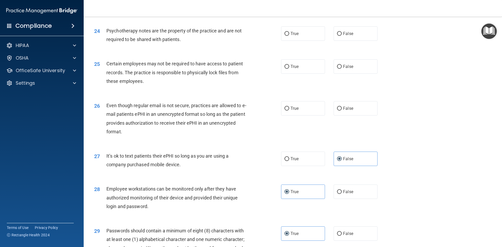
scroll to position [967, 0]
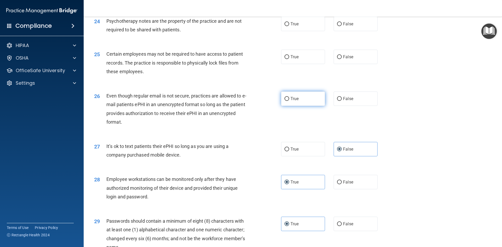
click at [295, 101] on span "True" at bounding box center [294, 98] width 8 height 5
click at [289, 101] on input "True" at bounding box center [286, 99] width 5 height 4
radio input "true"
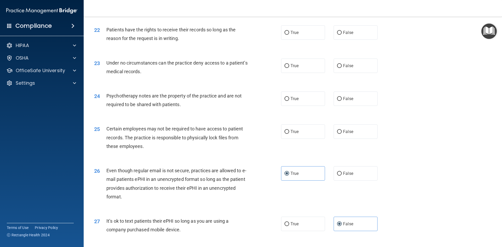
scroll to position [889, 0]
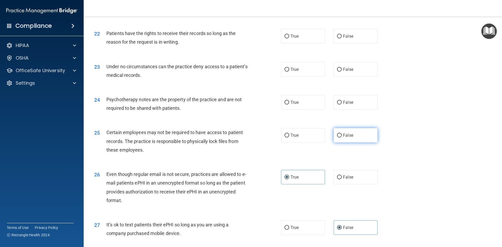
click at [354, 142] on label "False" at bounding box center [355, 135] width 44 height 14
click at [342, 137] on input "False" at bounding box center [339, 136] width 5 height 4
radio input "true"
click at [284, 137] on input "True" at bounding box center [286, 136] width 5 height 4
radio input "true"
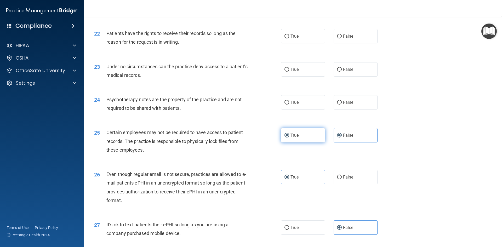
radio input "false"
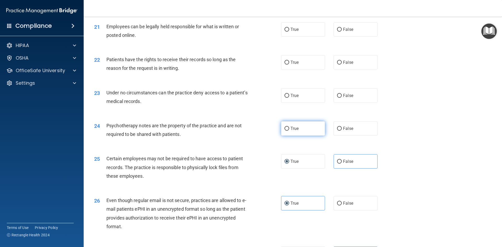
click at [308, 136] on label "True" at bounding box center [303, 128] width 44 height 14
click at [289, 131] on input "True" at bounding box center [286, 129] width 5 height 4
radio input "true"
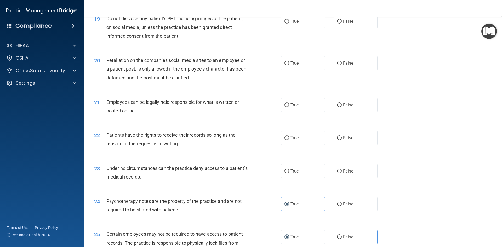
scroll to position [784, 0]
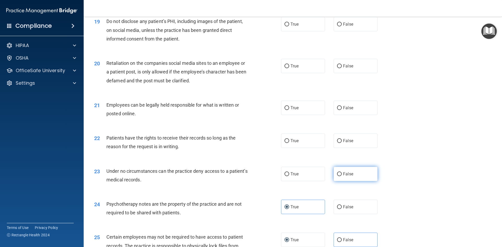
click at [349, 176] on span "False" at bounding box center [348, 173] width 10 height 5
click at [342, 176] on input "False" at bounding box center [339, 174] width 5 height 4
radio input "true"
click at [284, 143] on input "True" at bounding box center [286, 141] width 5 height 4
radio input "true"
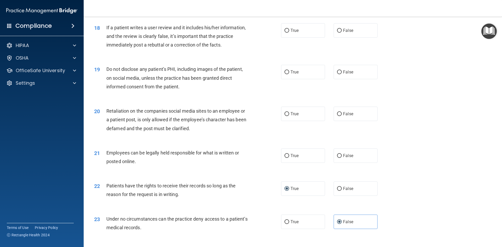
scroll to position [732, 0]
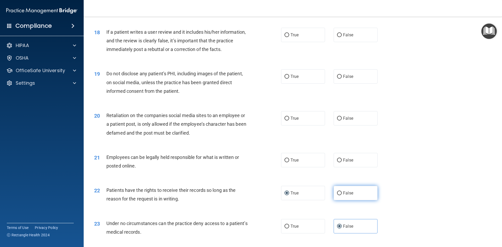
click at [350, 197] on label "False" at bounding box center [355, 193] width 44 height 14
click at [342, 195] on input "False" at bounding box center [339, 193] width 5 height 4
radio input "true"
radio input "false"
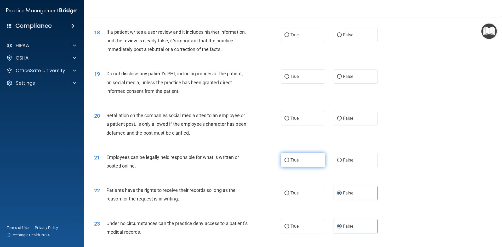
click at [290, 167] on label "True" at bounding box center [303, 160] width 44 height 14
click at [289, 162] on input "True" at bounding box center [286, 160] width 5 height 4
radio input "true"
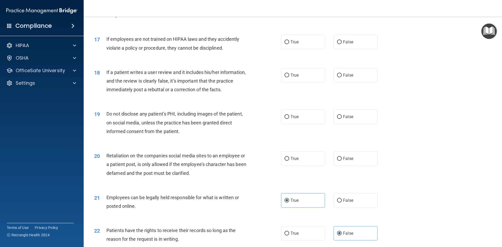
scroll to position [679, 0]
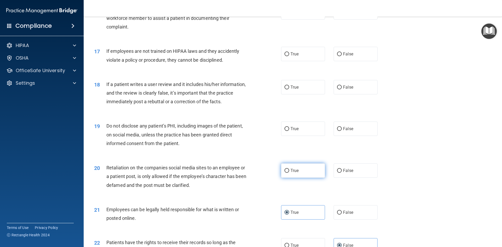
click at [305, 178] on label "True" at bounding box center [303, 170] width 44 height 14
click at [289, 173] on input "True" at bounding box center [286, 171] width 5 height 4
radio input "true"
click at [291, 136] on label "True" at bounding box center [303, 129] width 44 height 14
click at [289, 131] on input "True" at bounding box center [286, 129] width 5 height 4
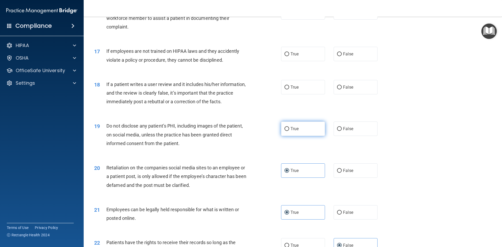
radio input "true"
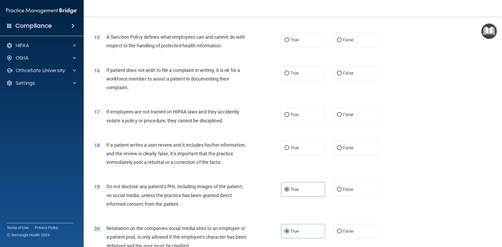
scroll to position [601, 0]
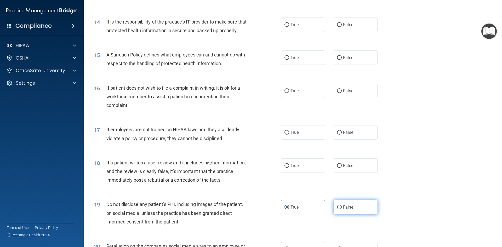
click at [347, 214] on label "False" at bounding box center [355, 207] width 44 height 14
click at [342, 209] on input "False" at bounding box center [339, 207] width 5 height 4
radio input "true"
click at [298, 214] on label "True" at bounding box center [303, 207] width 44 height 14
click at [289, 209] on input "True" at bounding box center [286, 207] width 5 height 4
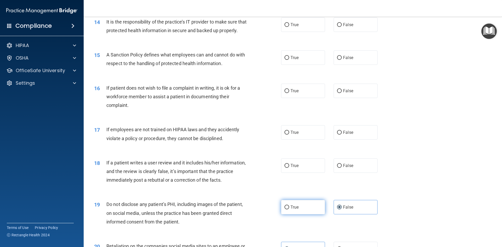
radio input "true"
radio input "false"
click at [350, 140] on label "False" at bounding box center [355, 132] width 44 height 14
click at [342, 135] on input "False" at bounding box center [339, 133] width 5 height 4
radio input "true"
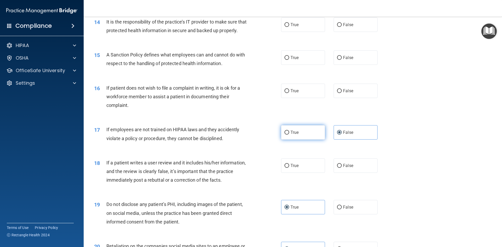
click at [310, 140] on label "True" at bounding box center [303, 132] width 44 height 14
click at [289, 135] on input "True" at bounding box center [286, 133] width 5 height 4
radio input "true"
radio input "false"
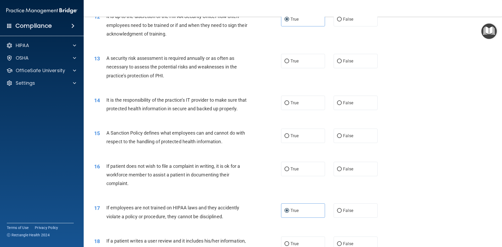
scroll to position [523, 0]
click at [290, 105] on span "True" at bounding box center [294, 103] width 8 height 5
click at [289, 105] on input "True" at bounding box center [286, 103] width 5 height 4
radio input "true"
click at [293, 143] on label "True" at bounding box center [303, 136] width 44 height 14
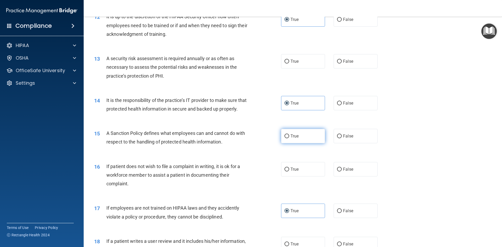
click at [289, 138] on input "True" at bounding box center [286, 136] width 5 height 4
radio input "true"
drag, startPoint x: 292, startPoint y: 179, endPoint x: 285, endPoint y: 178, distance: 6.5
click at [292, 172] on span "True" at bounding box center [294, 169] width 8 height 5
click at [289, 171] on input "True" at bounding box center [286, 170] width 5 height 4
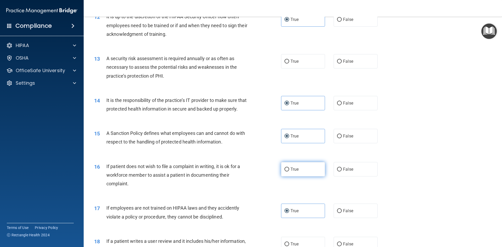
radio input "true"
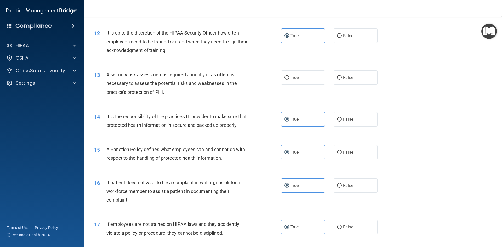
scroll to position [444, 0]
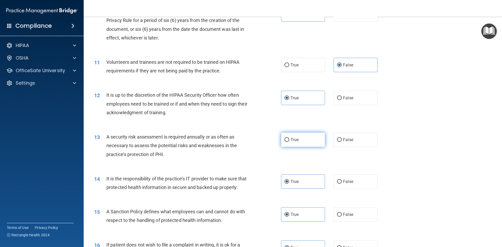
click at [298, 145] on label "True" at bounding box center [303, 139] width 44 height 14
click at [289, 142] on input "True" at bounding box center [286, 140] width 5 height 4
radio input "true"
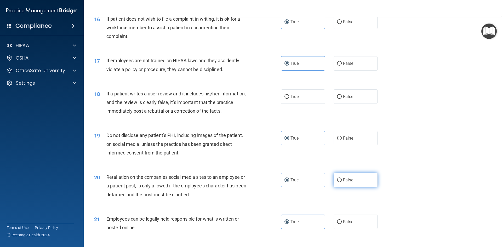
scroll to position [647, 0]
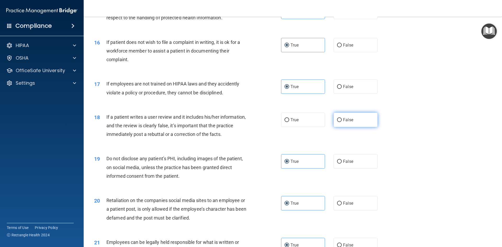
click at [337, 127] on label "False" at bounding box center [355, 120] width 44 height 14
click at [337, 122] on input "False" at bounding box center [339, 120] width 5 height 4
radio input "true"
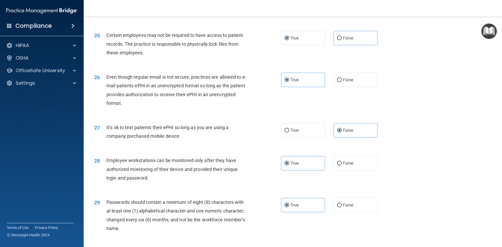
scroll to position [1065, 0]
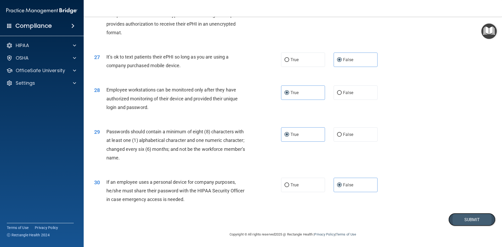
click at [478, 219] on button "Submit" at bounding box center [471, 219] width 47 height 13
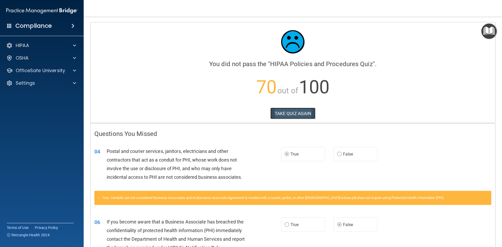
click at [287, 115] on button "TAKE QUIZ AGAIN" at bounding box center [292, 113] width 45 height 11
